Goal: Information Seeking & Learning: Learn about a topic

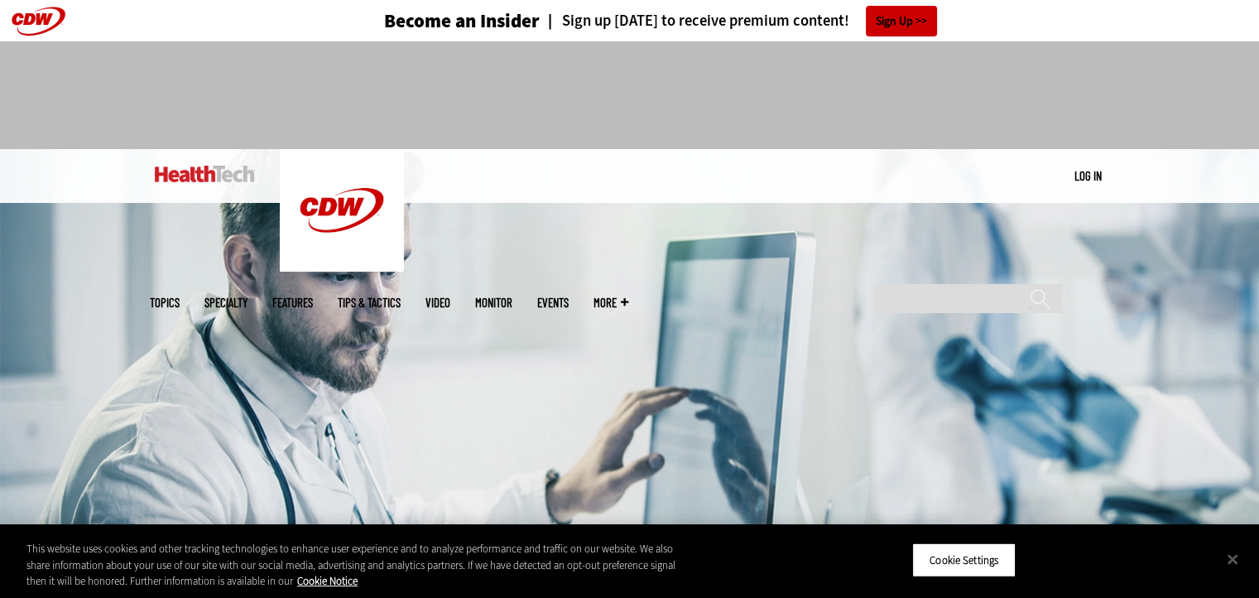
scroll to position [414, 0]
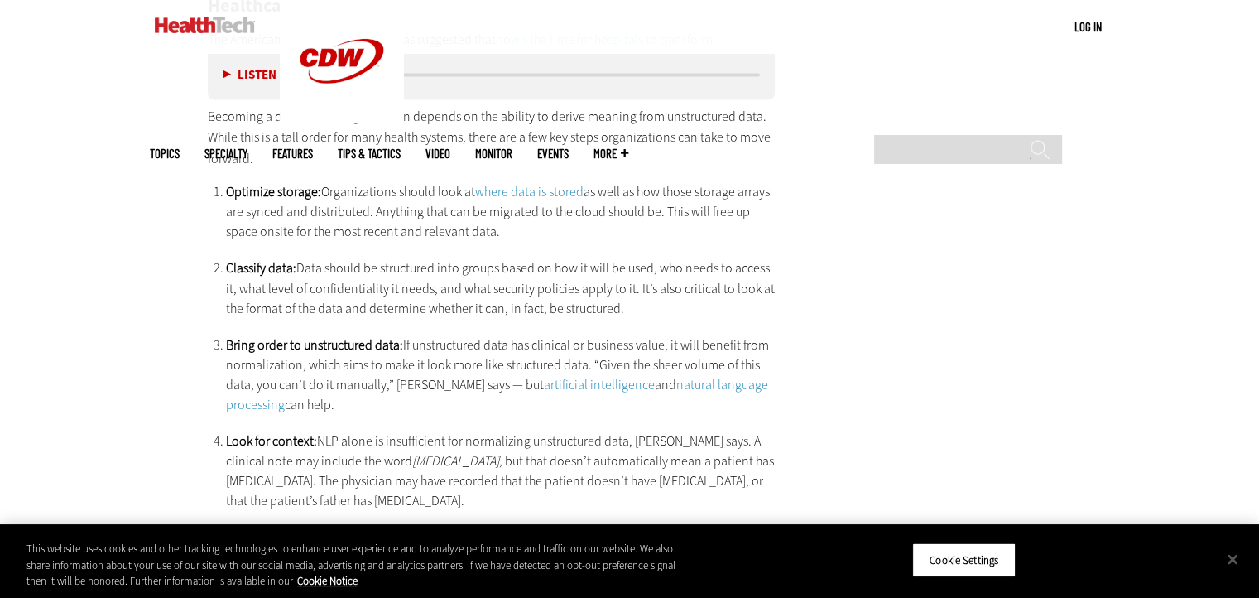
scroll to position [2976, 0]
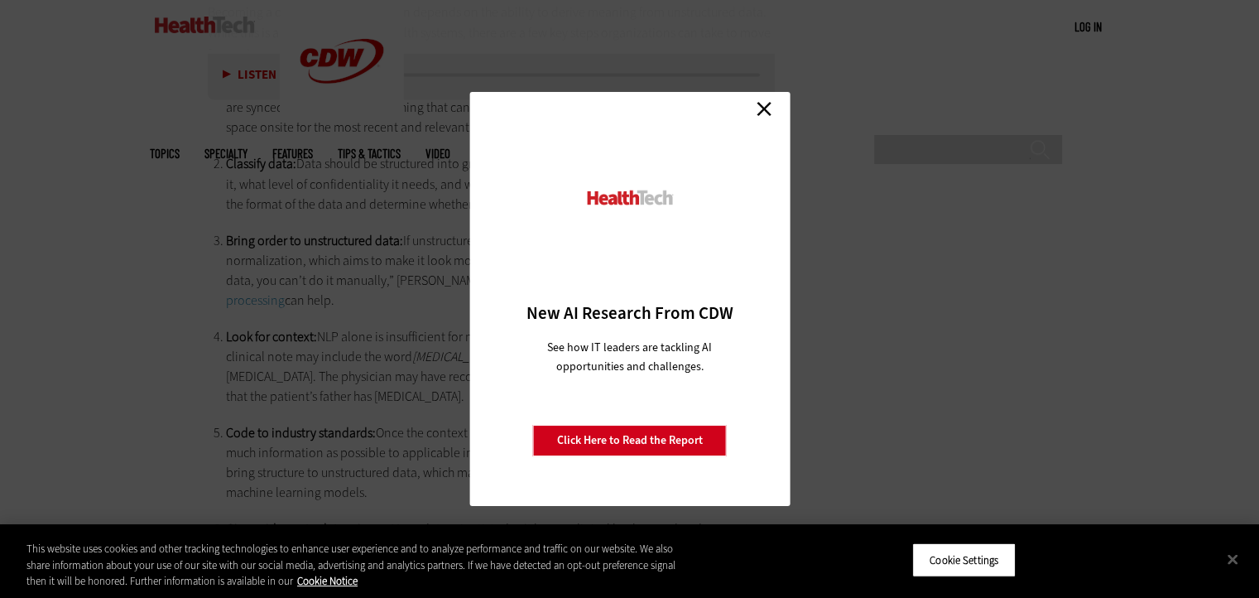
click at [755, 106] on link "Close" at bounding box center [764, 108] width 25 height 25
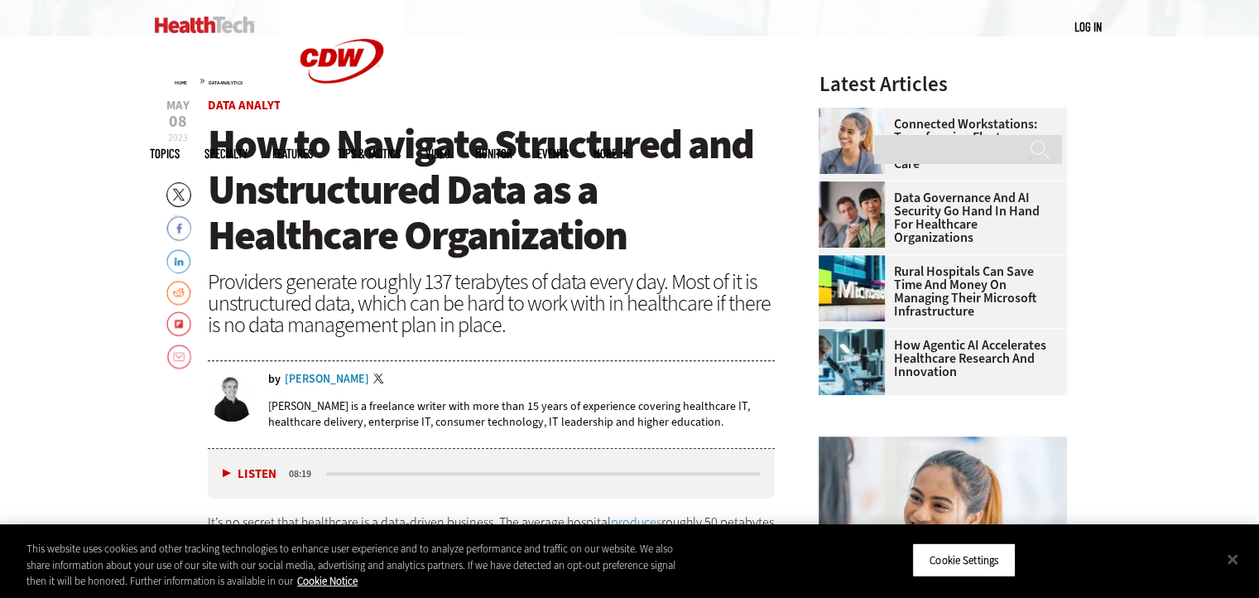
scroll to position [580, 0]
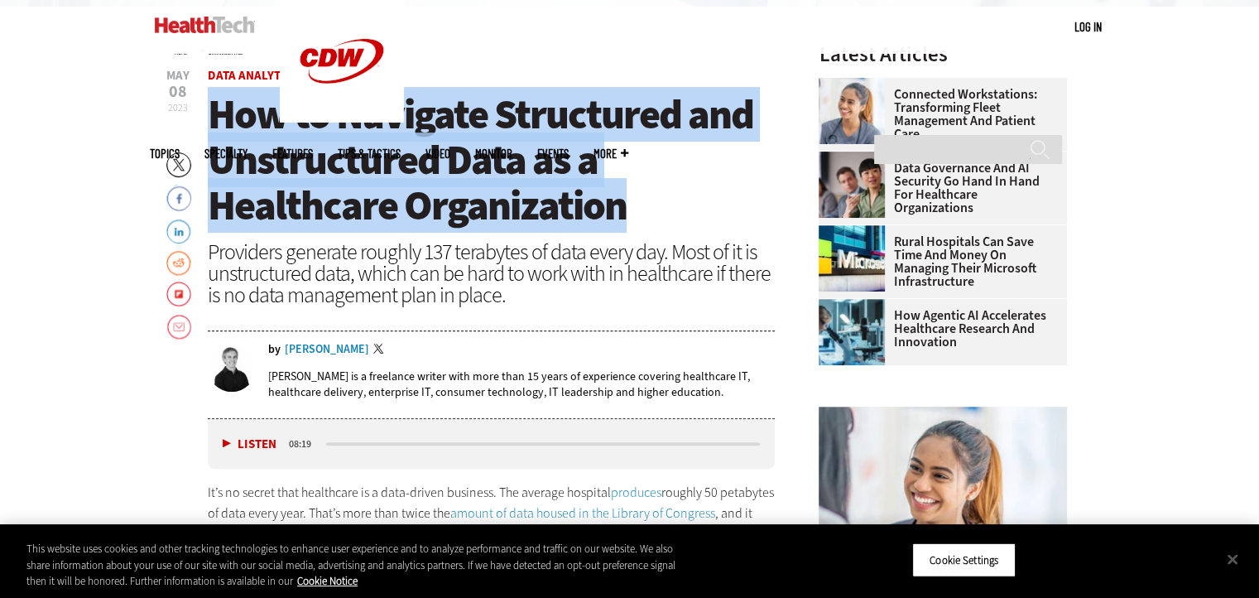
drag, startPoint x: 211, startPoint y: 105, endPoint x: 632, endPoint y: 196, distance: 430.4
click at [632, 196] on h1 "How to Navigate Structured and Unstructured Data as a Healthcare Organization" at bounding box center [492, 160] width 568 height 137
copy span "How to Navigate Structured and Unstructured Data as a Healthcare Organization"
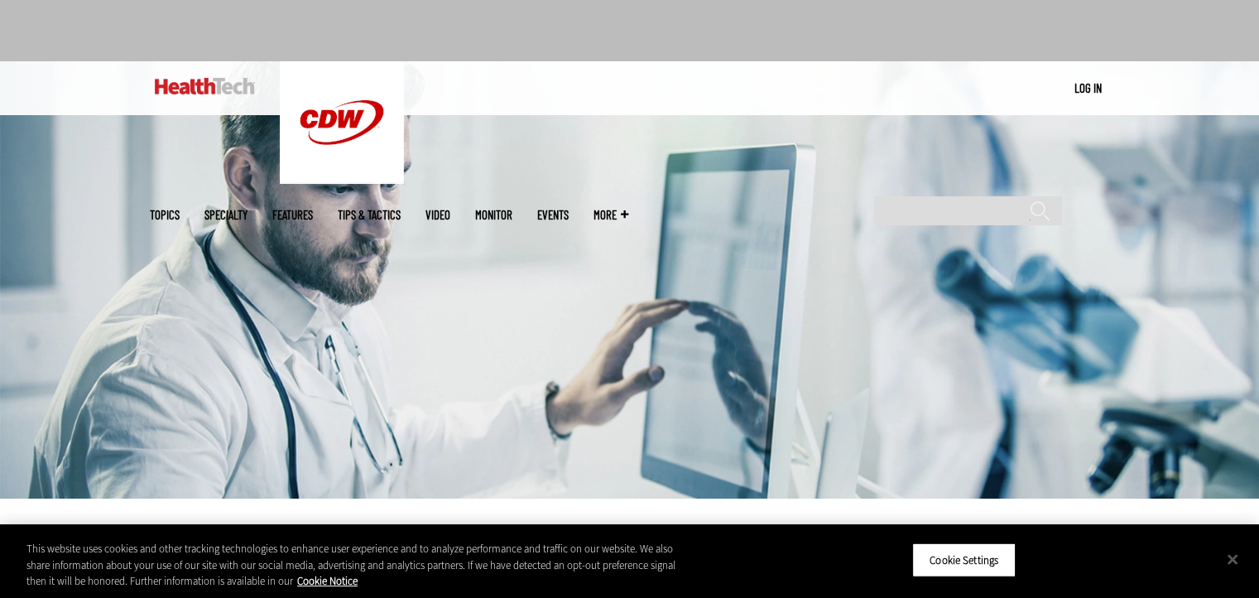
scroll to position [0, 0]
